Goal: Navigation & Orientation: Find specific page/section

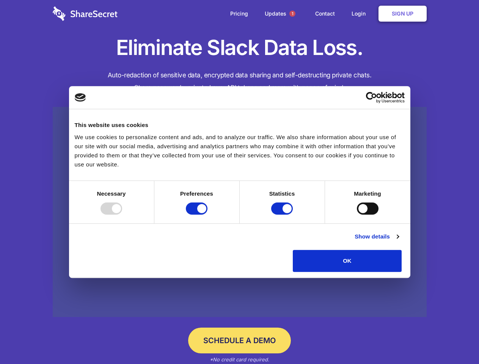
click at [122, 214] on div at bounding box center [111, 208] width 22 height 12
click at [207, 214] on input "Preferences" at bounding box center [197, 208] width 22 height 12
checkbox input "false"
click at [283, 214] on input "Statistics" at bounding box center [282, 208] width 22 height 12
checkbox input "false"
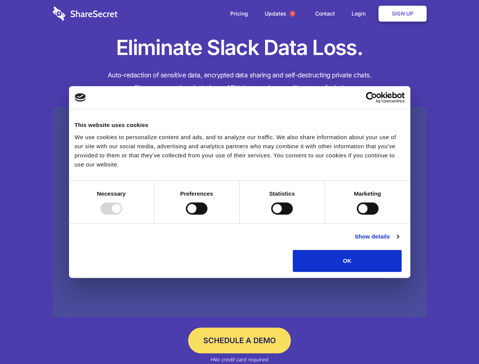
click at [357, 214] on input "Marketing" at bounding box center [368, 208] width 22 height 12
checkbox input "true"
click at [398, 241] on link "Show details" at bounding box center [376, 236] width 44 height 9
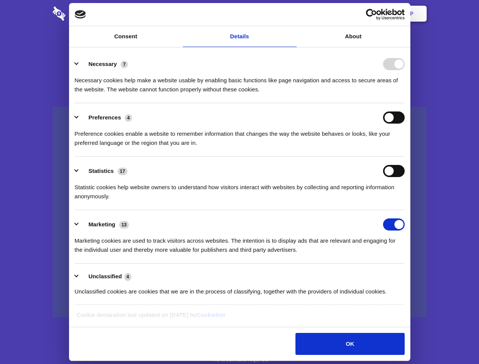
click at [404, 103] on li "Necessary 7 Necessary cookies help make a website usable by enabling basic func…" at bounding box center [240, 76] width 330 height 53
click at [292, 14] on span "1" at bounding box center [292, 14] width 6 height 6
